Goal: Book appointment/travel/reservation

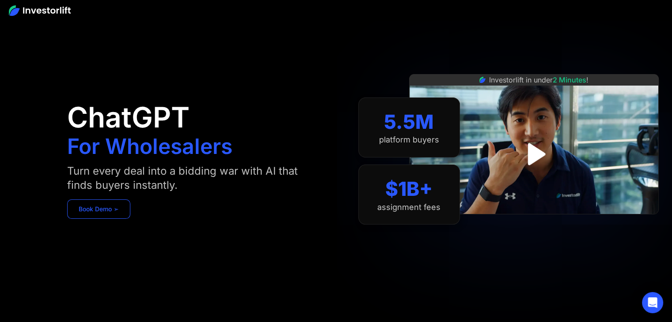
drag, startPoint x: 103, startPoint y: 207, endPoint x: 119, endPoint y: 208, distance: 15.5
click at [103, 207] on link "Book Demo ➢" at bounding box center [98, 209] width 63 height 19
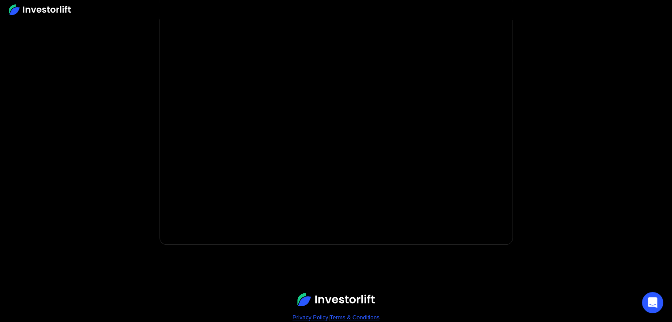
scroll to position [118, 0]
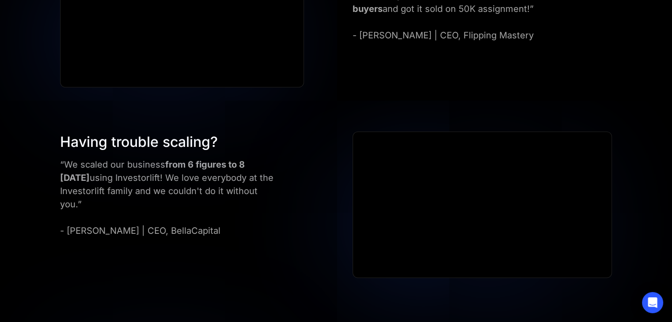
scroll to position [488, 0]
